Goal: Transaction & Acquisition: Purchase product/service

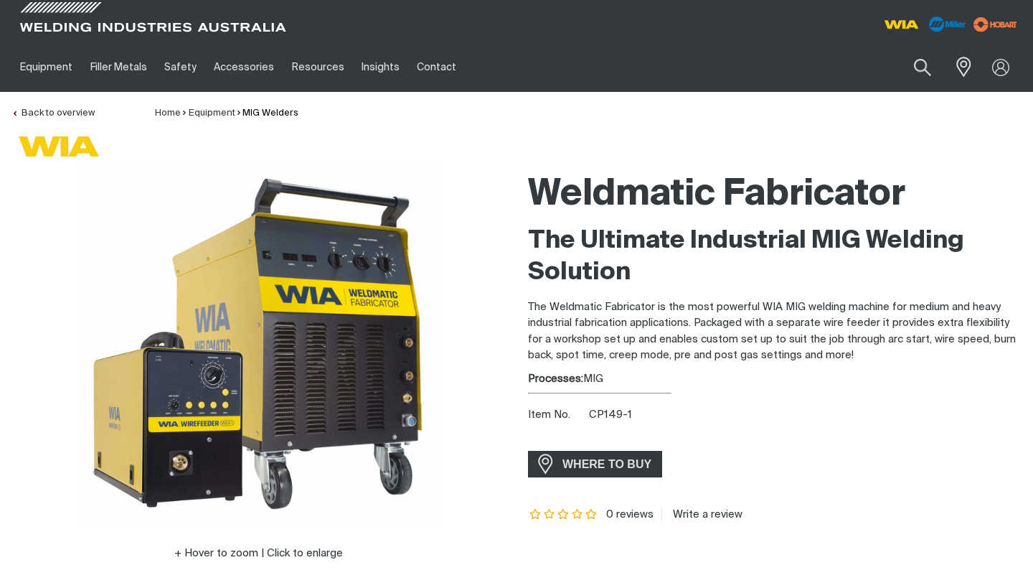
scroll to position [0, 11]
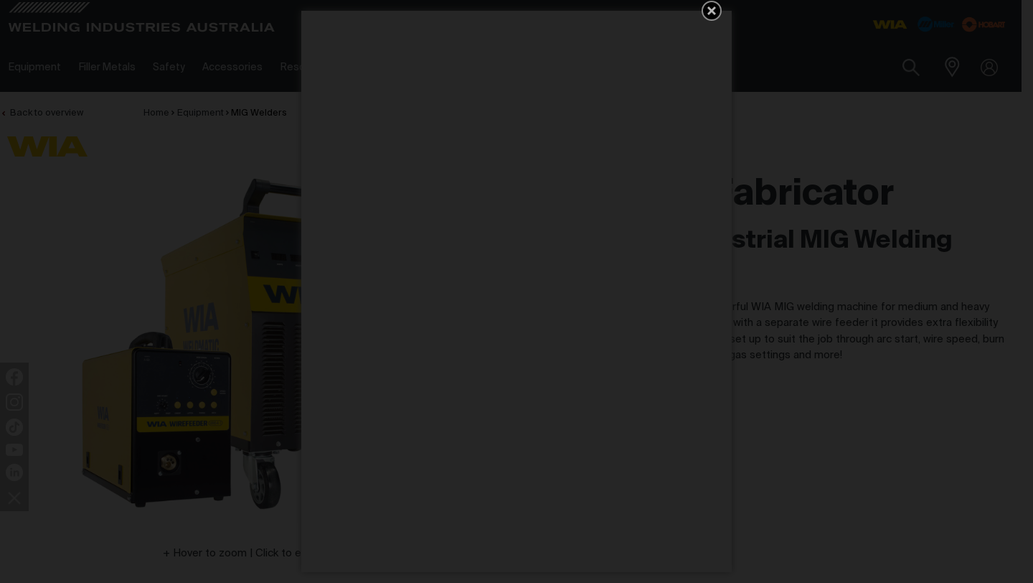
click at [716, 4] on icon "Get 5 WIA Welding Guides Free!" at bounding box center [711, 10] width 17 height 17
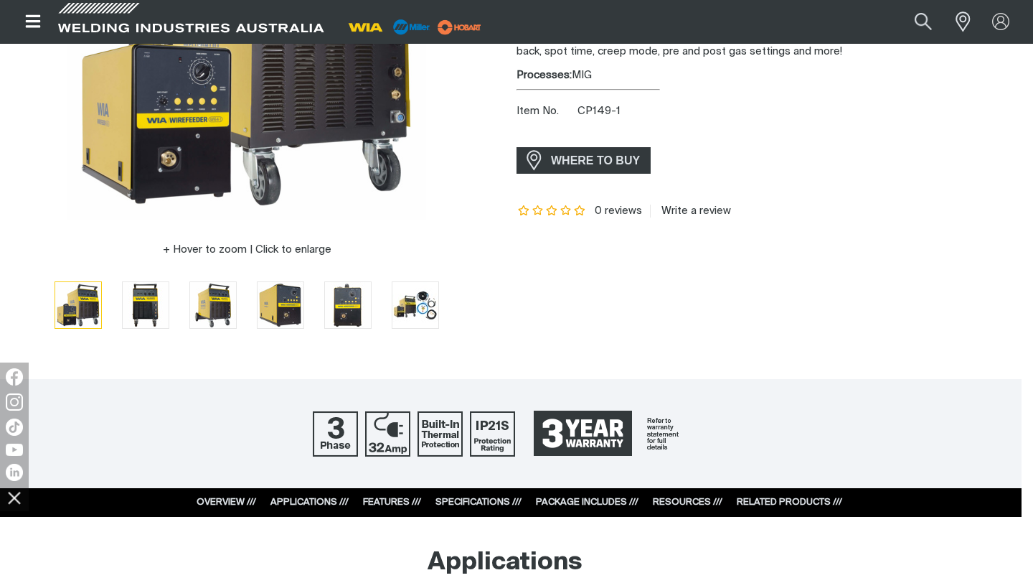
scroll to position [306, 0]
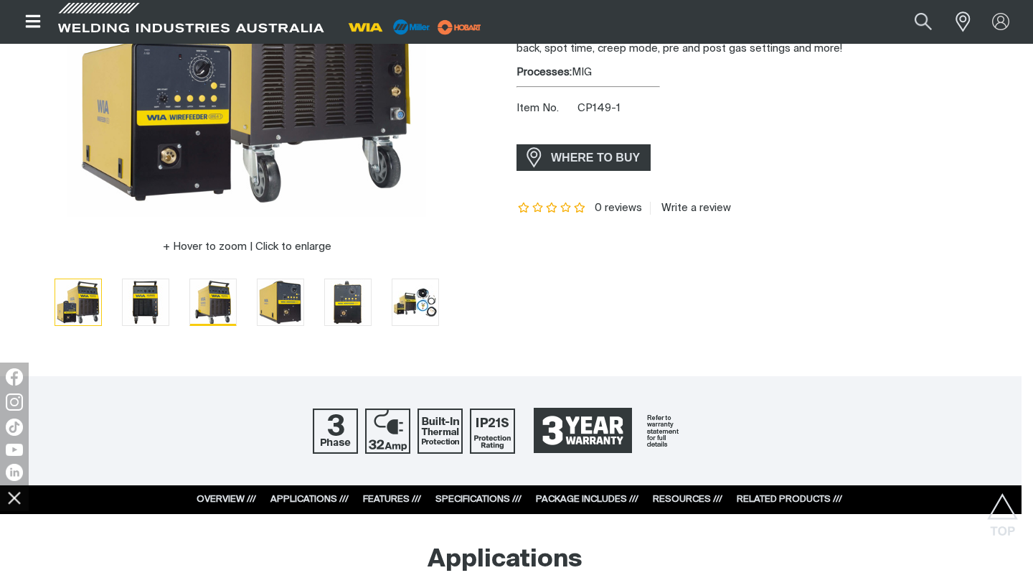
click at [219, 290] on img "Go to slide 3" at bounding box center [213, 302] width 46 height 46
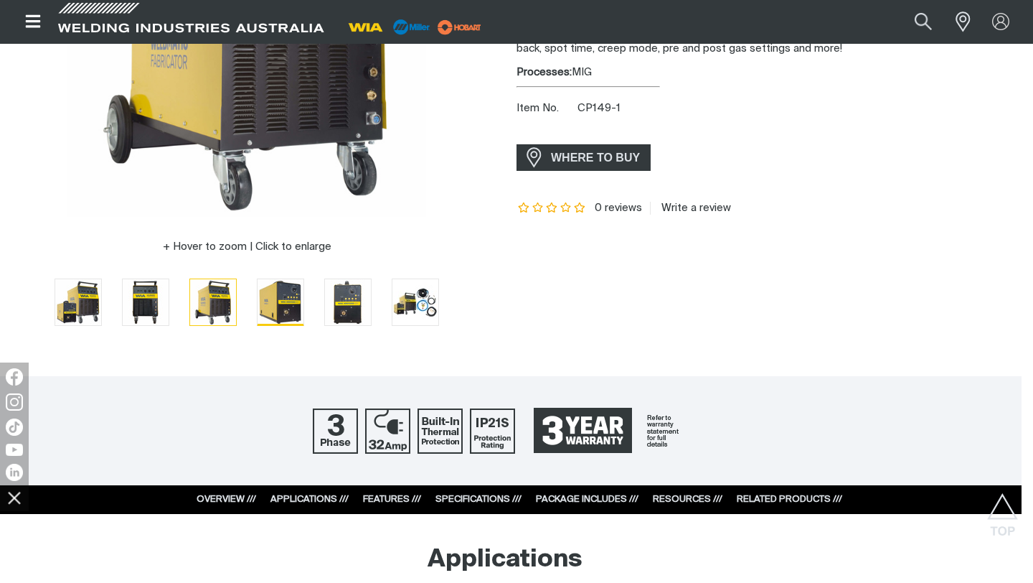
click at [282, 293] on img "Go to slide 4" at bounding box center [281, 302] width 46 height 46
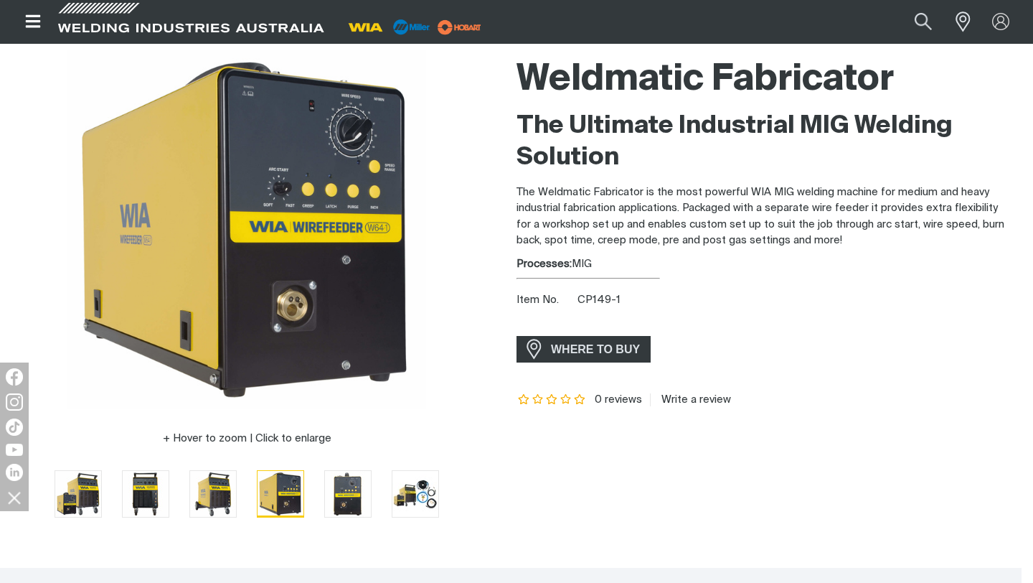
scroll to position [105, 0]
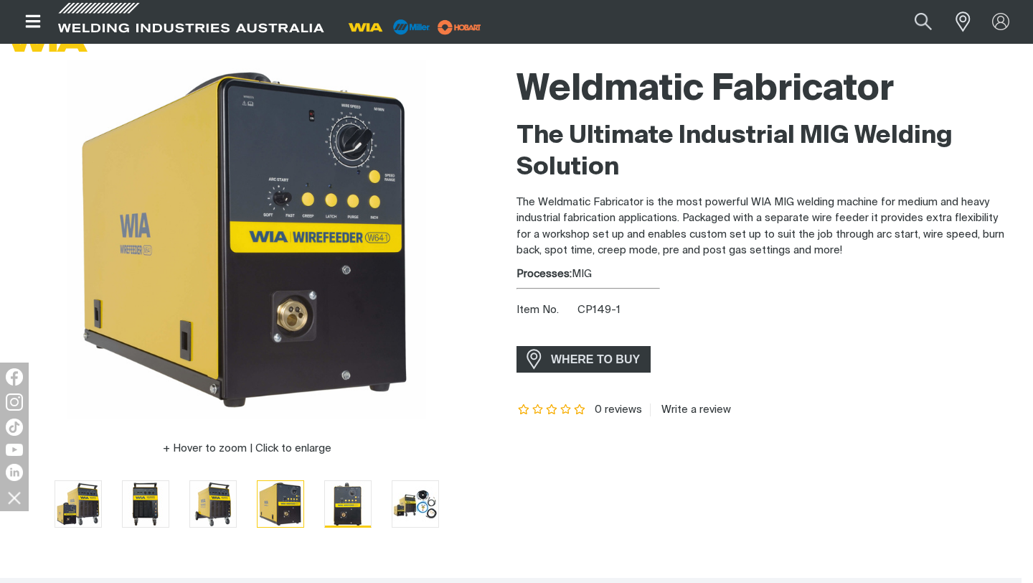
click at [354, 493] on img "Go to slide 5" at bounding box center [348, 504] width 46 height 46
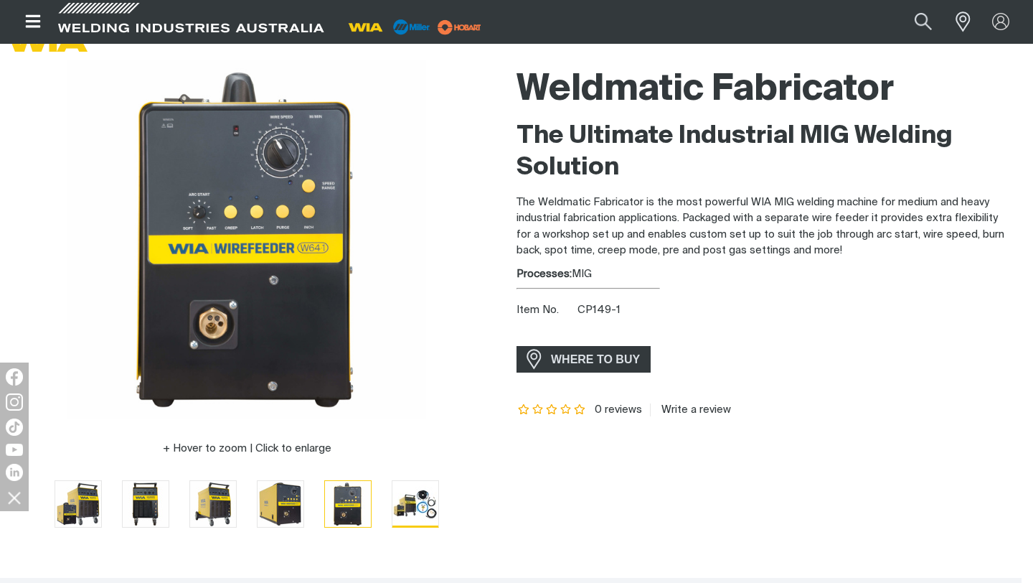
click at [417, 509] on img "Go to slide 6" at bounding box center [416, 503] width 46 height 45
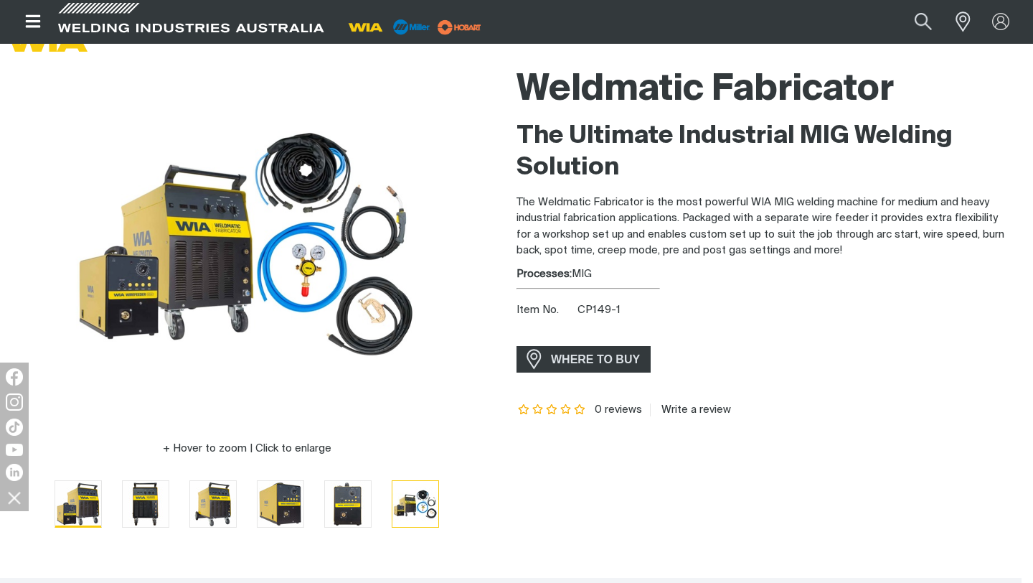
click at [78, 512] on img "Go to slide 1" at bounding box center [78, 504] width 46 height 46
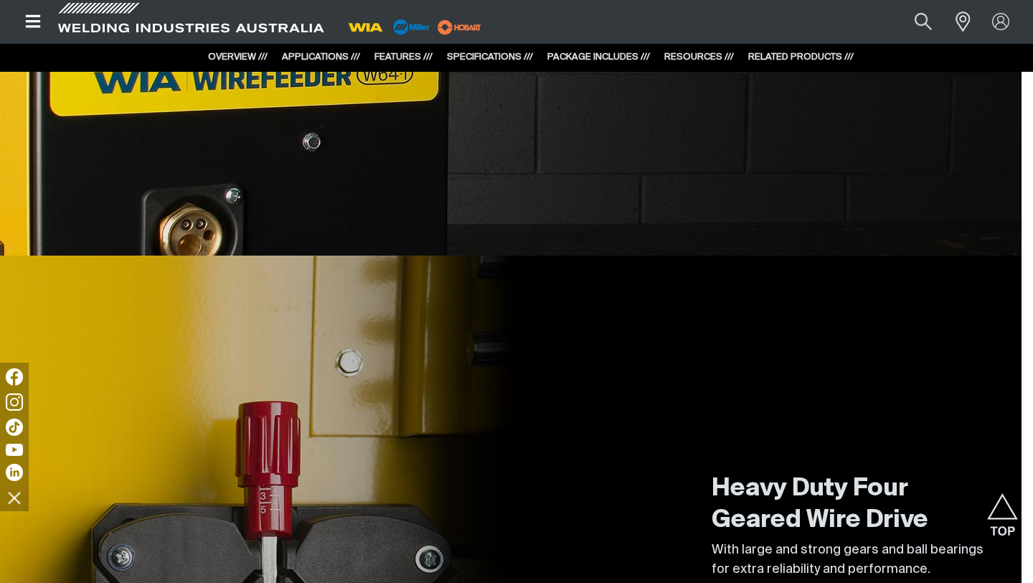
scroll to position [2939, 0]
